Goal: Information Seeking & Learning: Learn about a topic

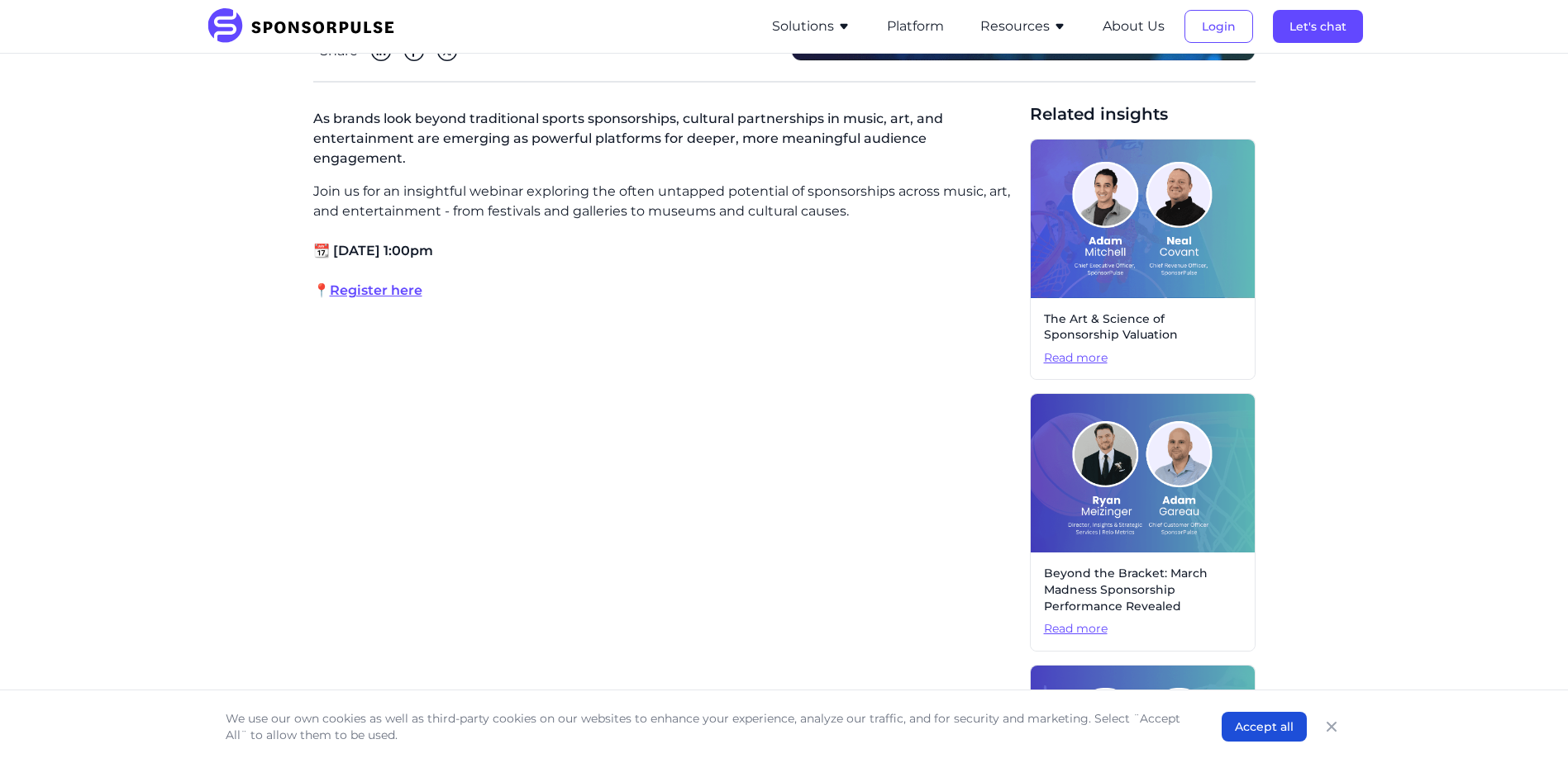
scroll to position [496, 0]
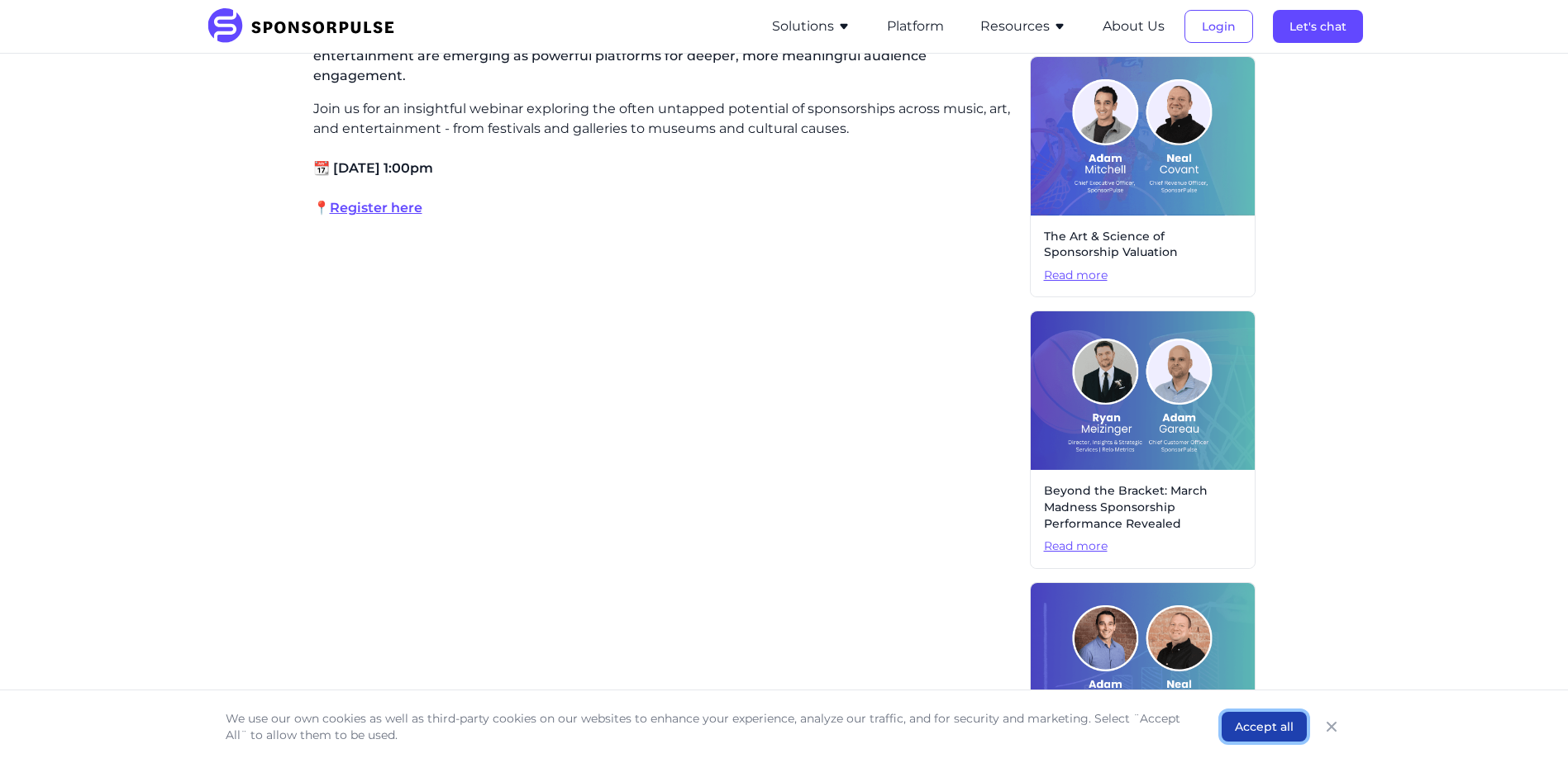
click at [1244, 729] on button "Accept all" at bounding box center [1264, 727] width 85 height 30
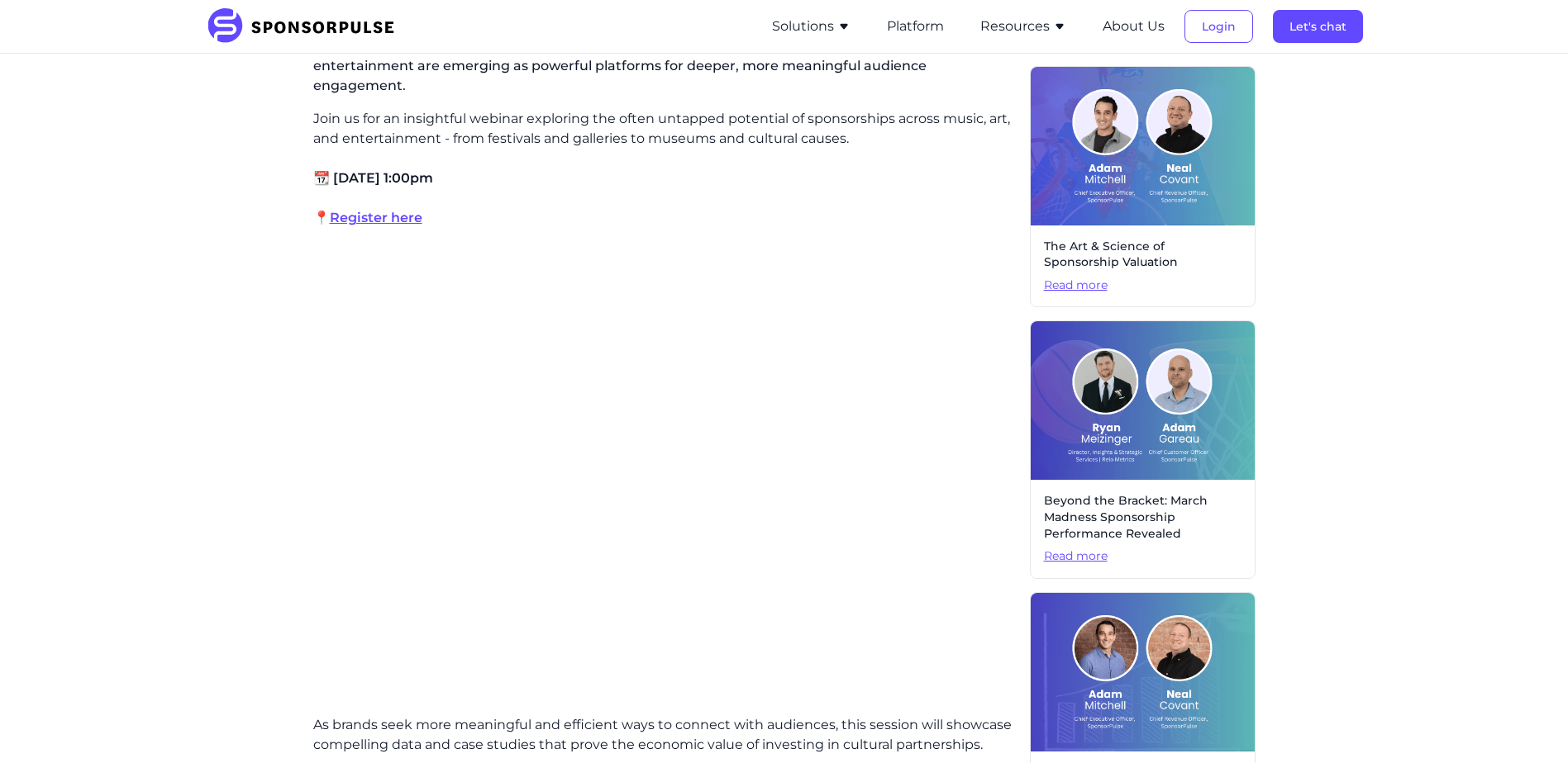
scroll to position [496, 0]
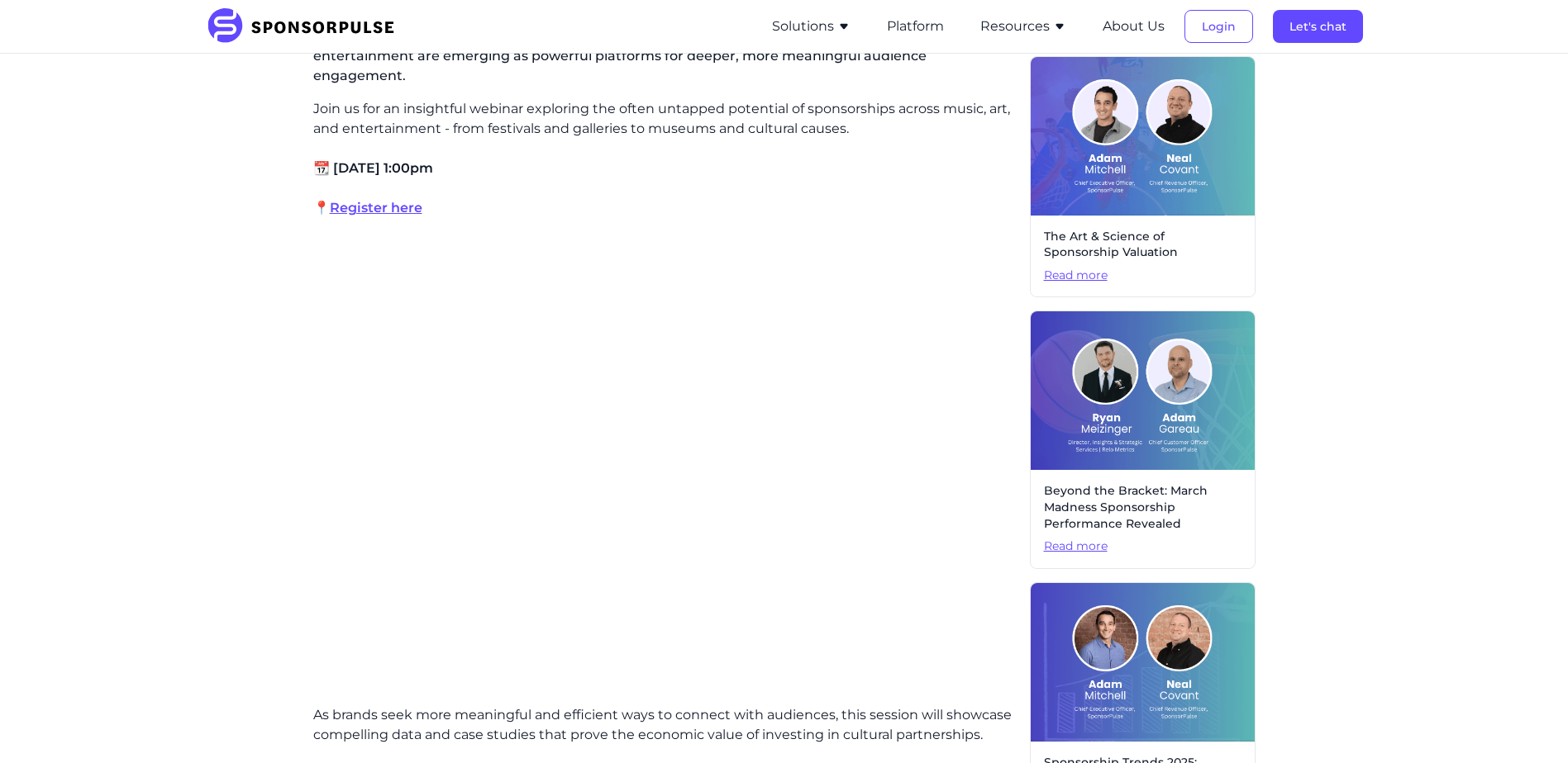
click at [245, 549] on div "Home Insights Webinar: The Power of Cultural Partnerships - Unlocking Value in …" at bounding box center [784, 469] width 1130 height 1795
click at [220, 406] on div "Home Insights Webinar: The Power of Cultural Partnerships - Unlocking Value in …" at bounding box center [784, 469] width 1130 height 1795
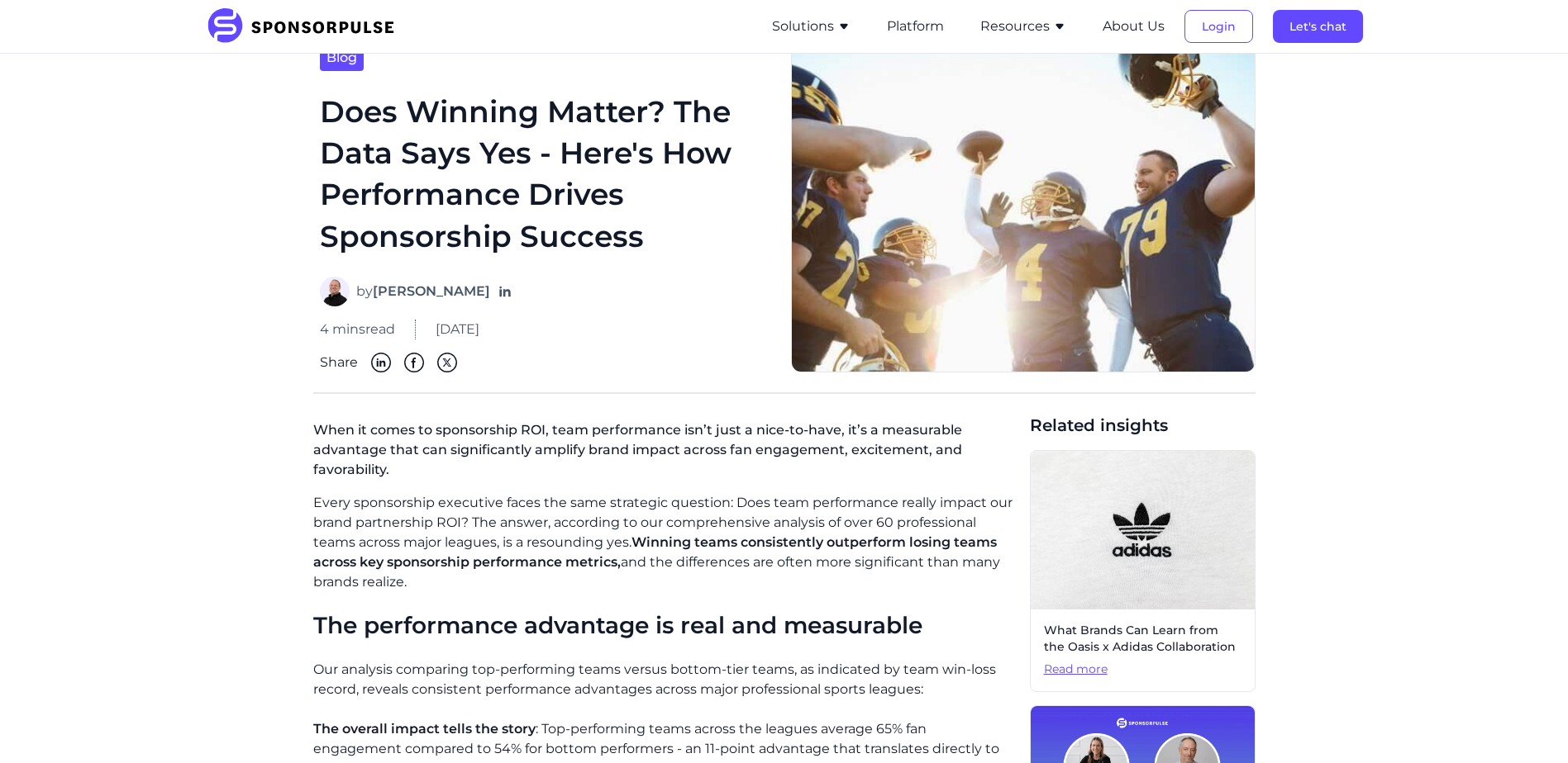
scroll to position [83, 0]
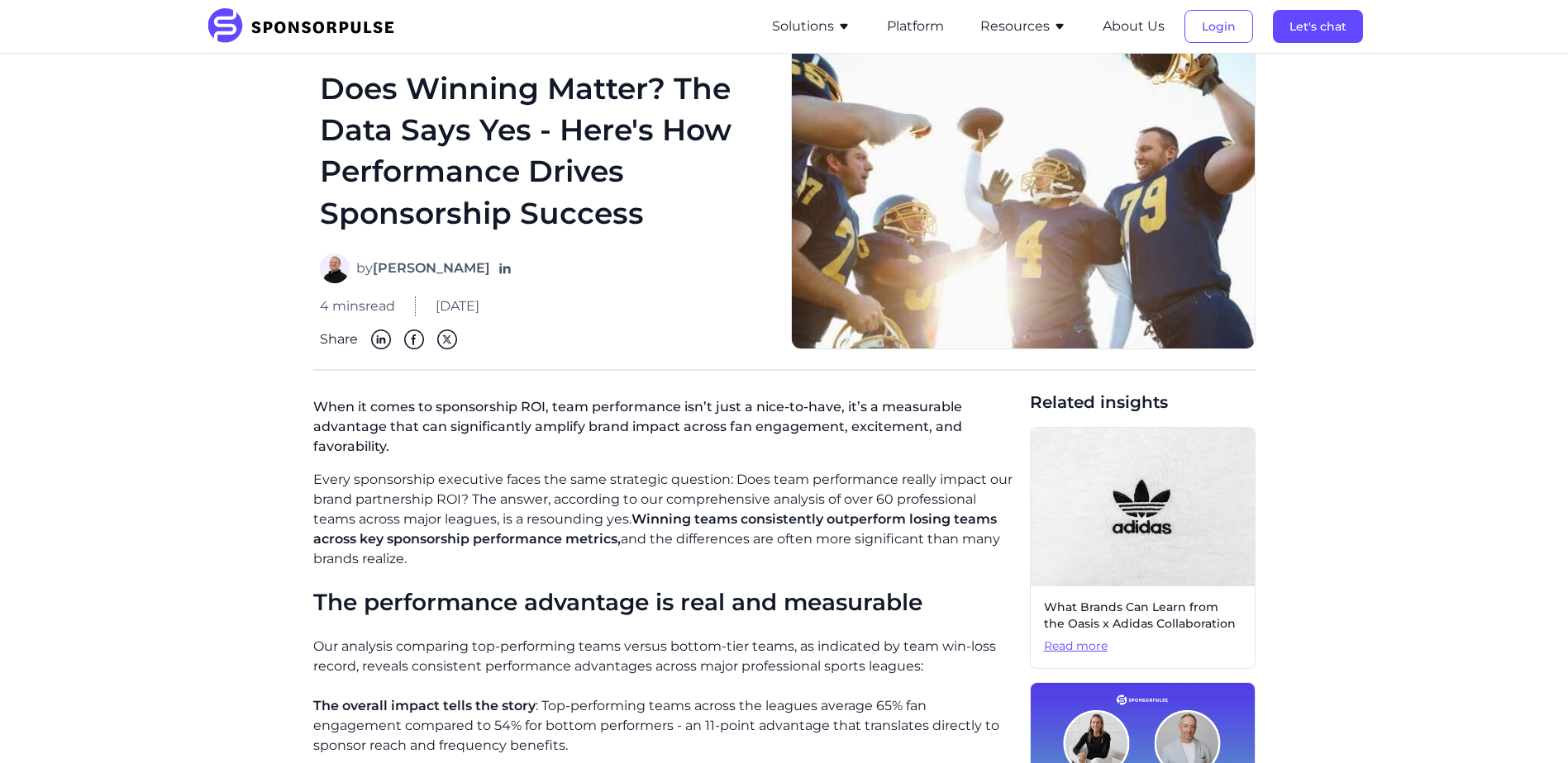
click at [345, 338] on span "Share" at bounding box center [338, 340] width 38 height 20
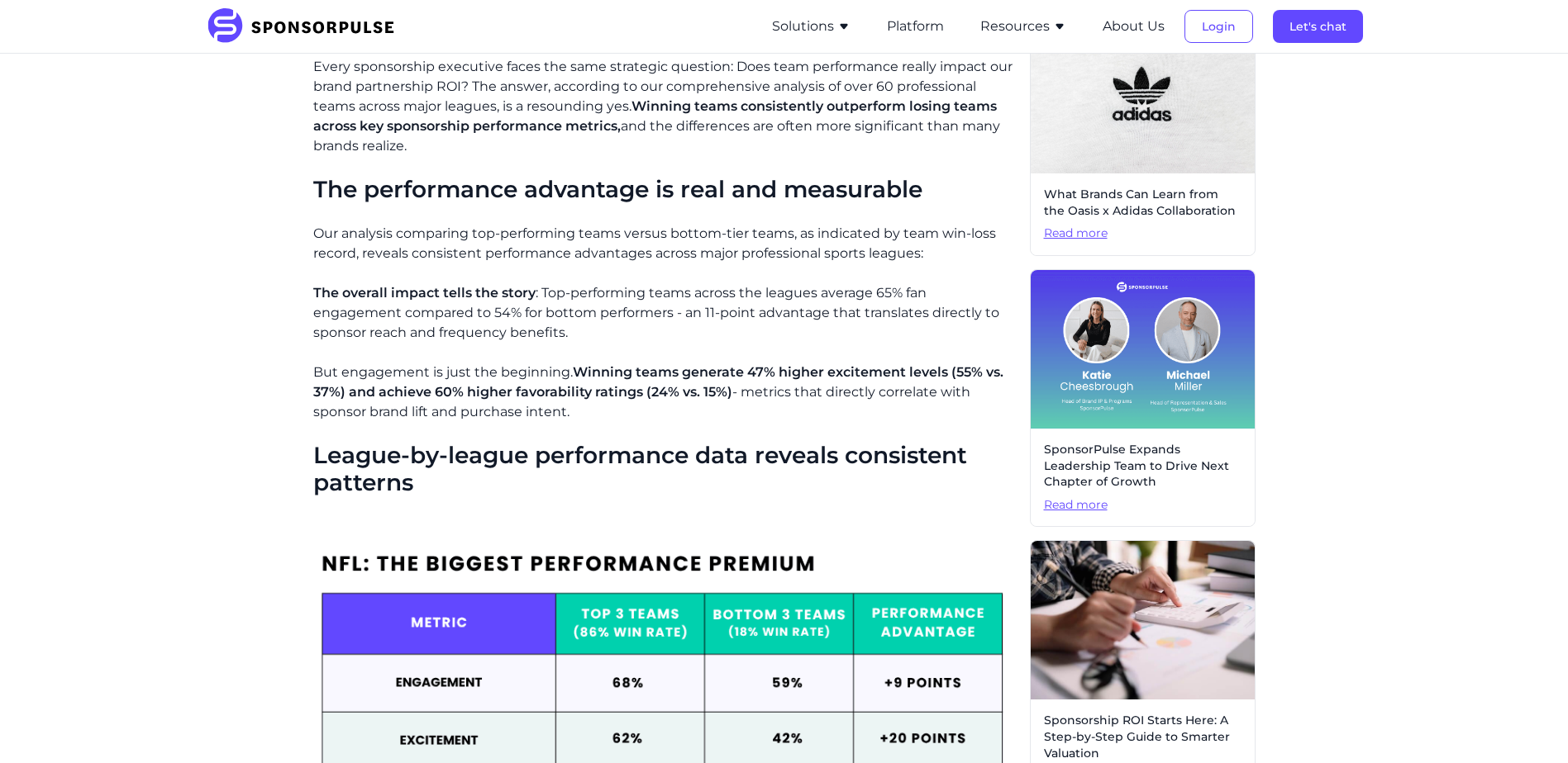
scroll to position [0, 0]
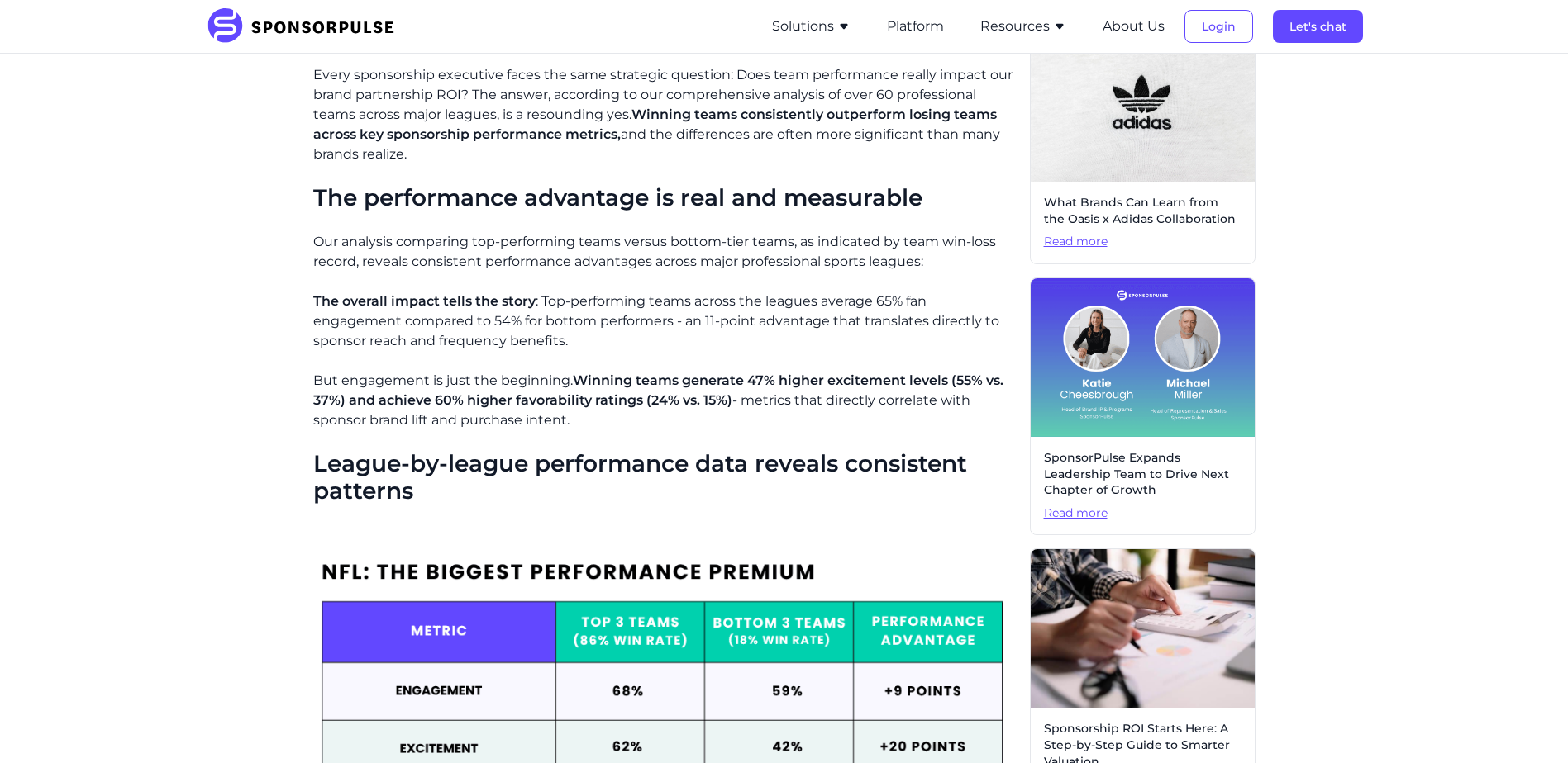
scroll to position [496, 0]
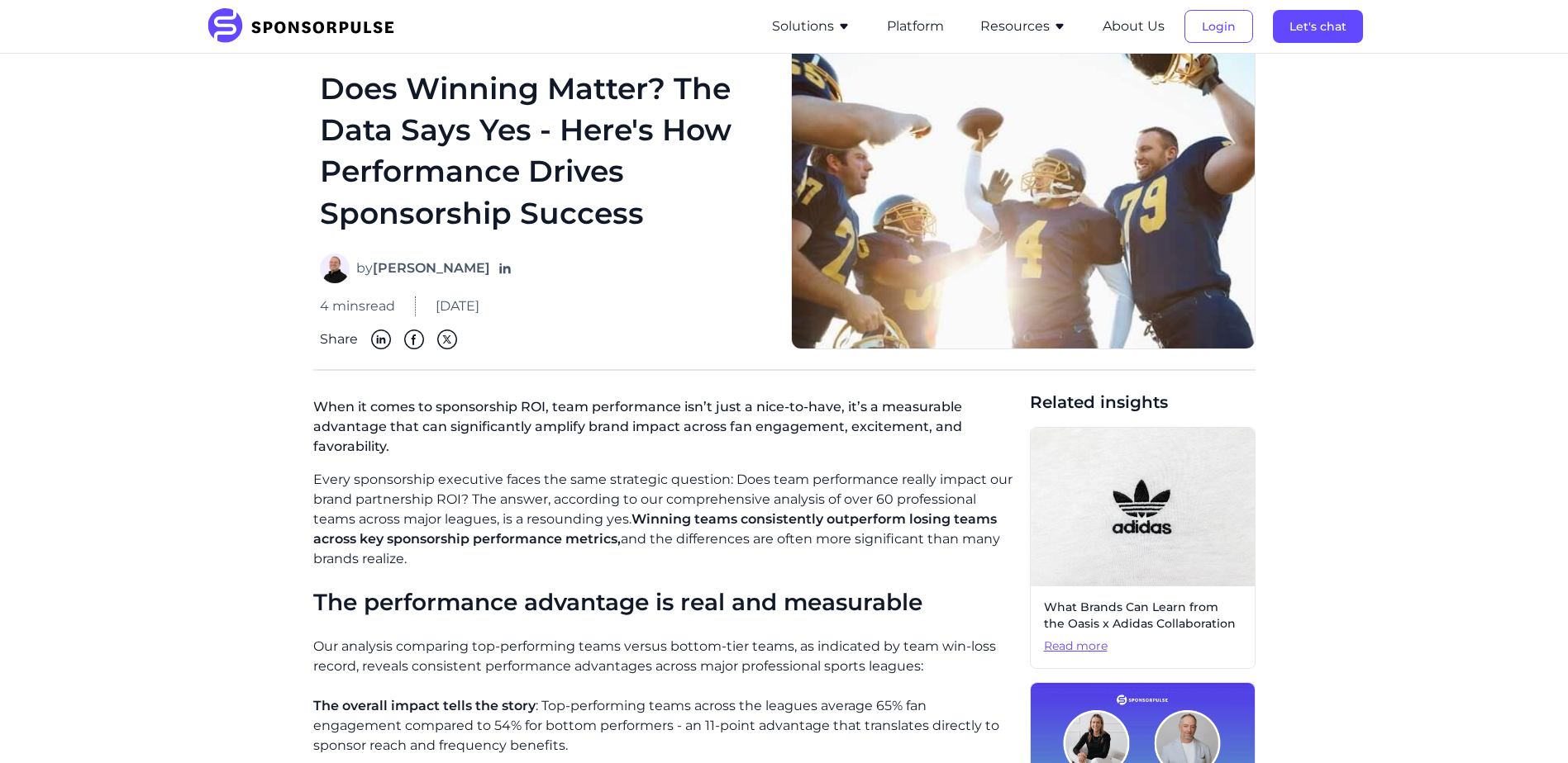
scroll to position [0, 0]
